Goal: Transaction & Acquisition: Subscribe to service/newsletter

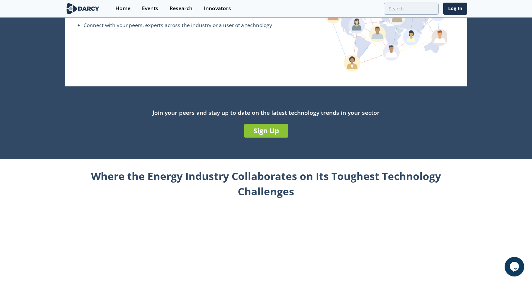
scroll to position [167, 0]
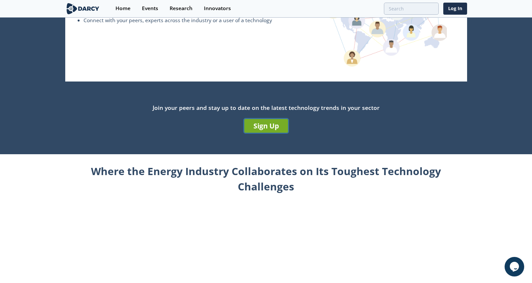
click at [269, 127] on link "Sign Up" at bounding box center [266, 126] width 44 height 14
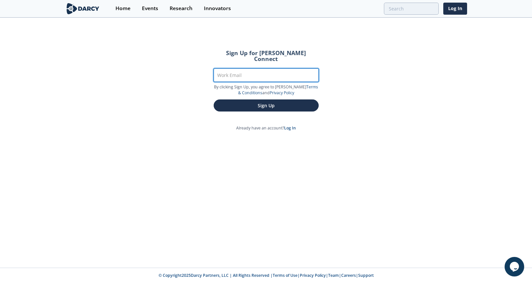
click at [238, 73] on input "Work Email" at bounding box center [266, 74] width 105 height 13
type input "[EMAIL_ADDRESS][DOMAIN_NAME]"
click at [214, 99] on button "Sign Up" at bounding box center [266, 105] width 105 height 12
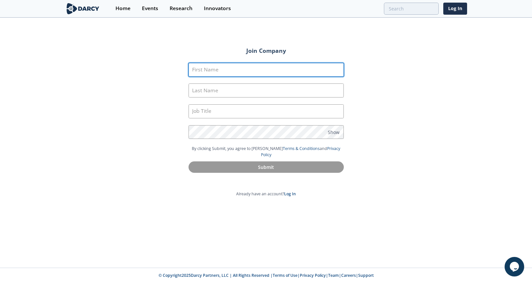
click at [201, 66] on input "First Name" at bounding box center [265, 70] width 155 height 14
type input "[PERSON_NAME]"
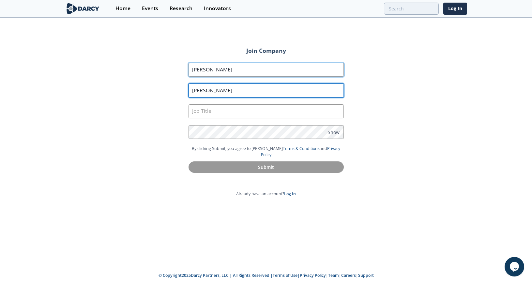
type input "[PERSON_NAME]"
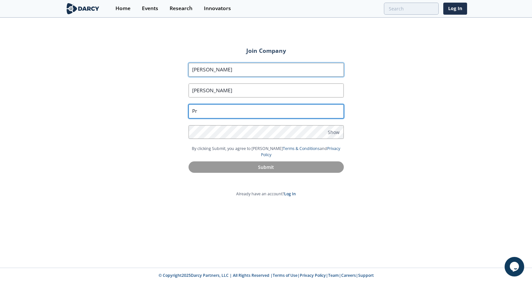
type input "P"
type input "Entrepreneur In Residence"
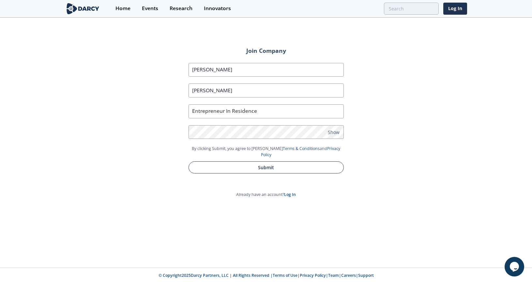
click at [221, 161] on button "Submit" at bounding box center [265, 167] width 155 height 12
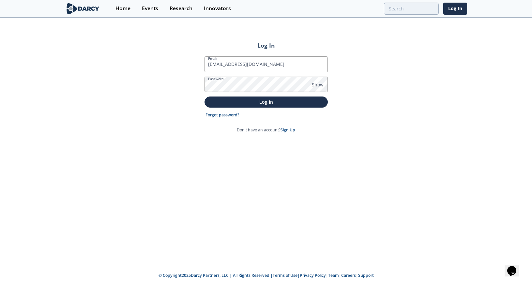
click at [204, 97] on button "Log In" at bounding box center [265, 102] width 123 height 11
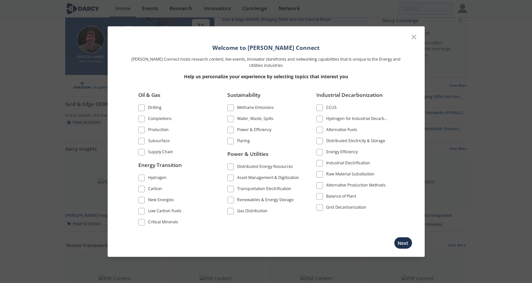
scroll to position [10, 0]
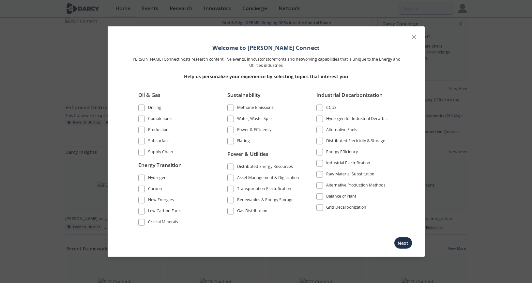
click at [231, 128] on span at bounding box center [230, 130] width 5 height 5
click at [231, 200] on span at bounding box center [230, 200] width 5 height 5
click at [231, 210] on span at bounding box center [230, 211] width 5 height 5
click at [231, 165] on span at bounding box center [230, 166] width 5 height 5
click at [230, 173] on li "Distributed Energy Resources" at bounding box center [263, 167] width 73 height 11
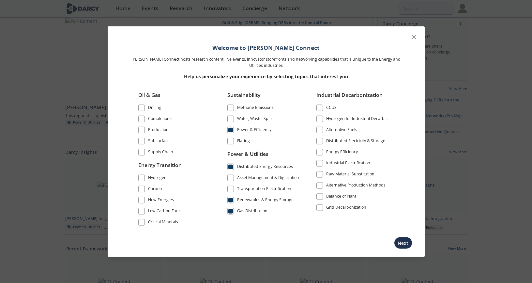
click at [230, 176] on span at bounding box center [230, 177] width 5 height 5
click at [231, 187] on span at bounding box center [230, 189] width 5 height 5
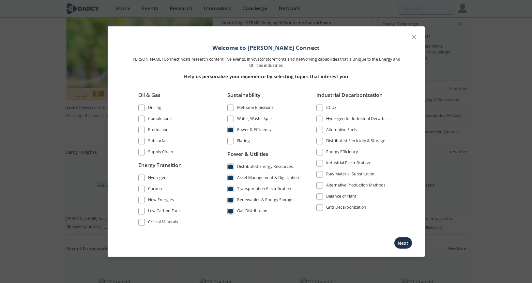
click at [318, 206] on span at bounding box center [319, 207] width 5 height 5
click at [406, 240] on button "Next" at bounding box center [403, 243] width 18 height 12
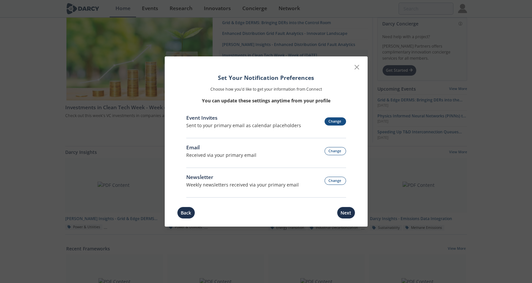
click at [338, 124] on button "Change" at bounding box center [335, 121] width 22 height 8
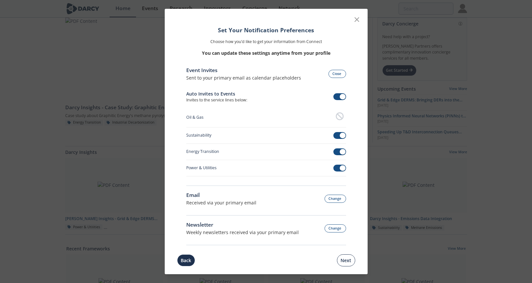
click at [341, 264] on button "Next" at bounding box center [346, 260] width 18 height 12
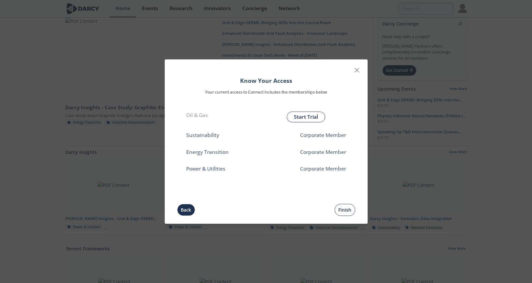
click at [344, 209] on button "Finish" at bounding box center [345, 210] width 21 height 12
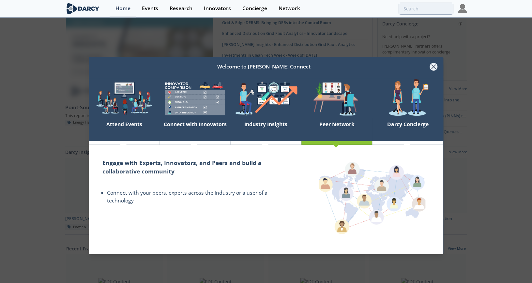
click at [437, 68] on icon at bounding box center [434, 67] width 8 height 8
